Goal: Task Accomplishment & Management: Manage account settings

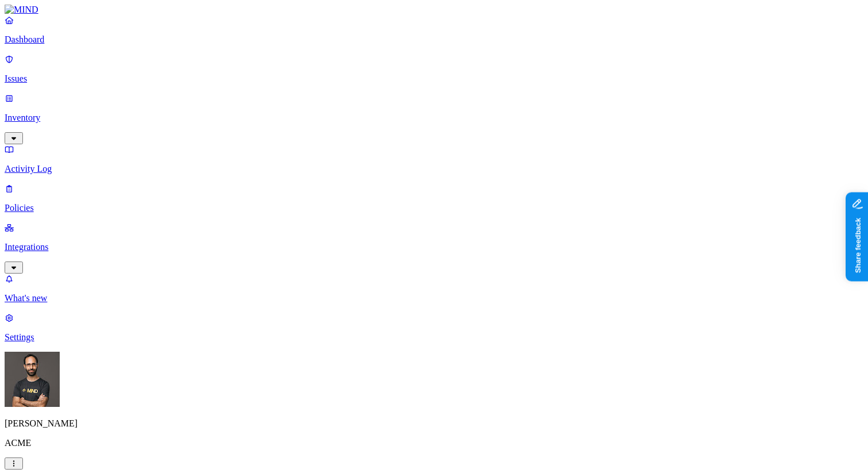
click at [64, 75] on p "Issues" at bounding box center [434, 79] width 859 height 10
click at [23, 457] on button "button" at bounding box center [14, 463] width 18 height 12
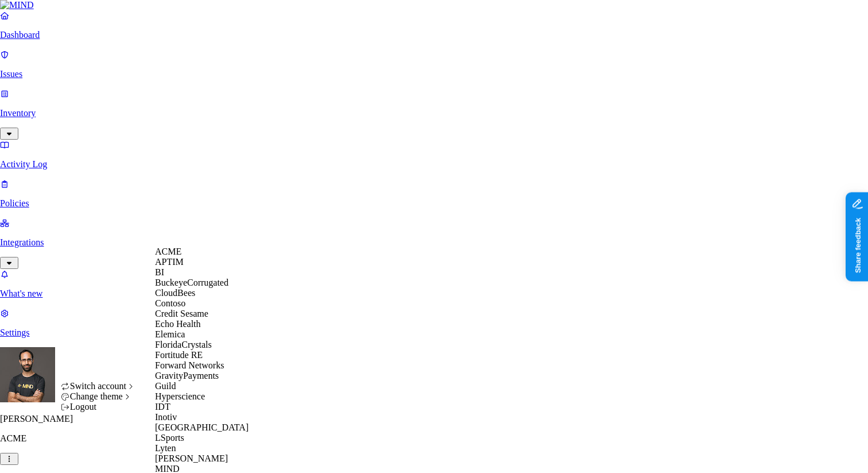
scroll to position [570, 0]
